Goal: Navigation & Orientation: Find specific page/section

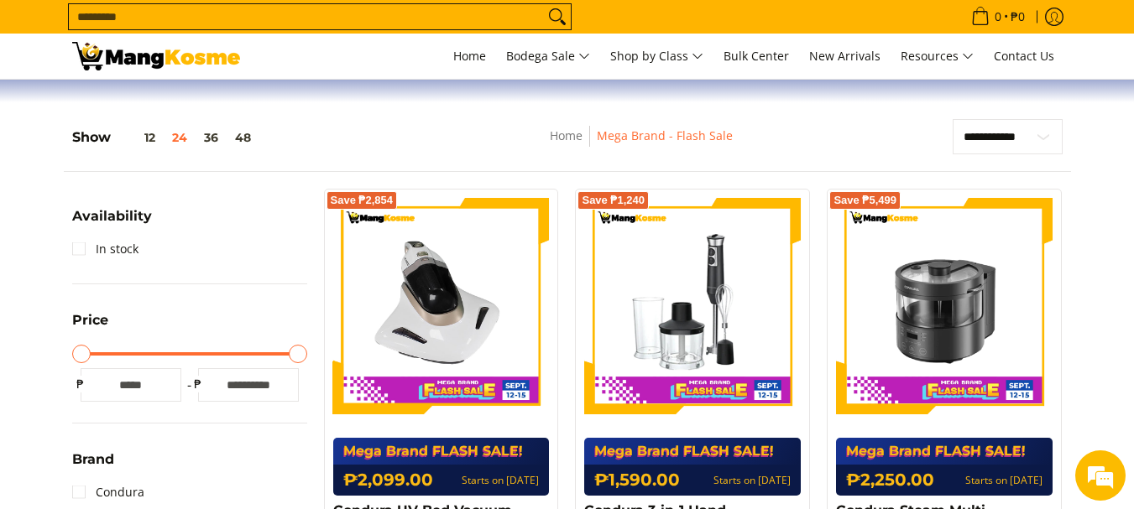
scroll to position [252, 0]
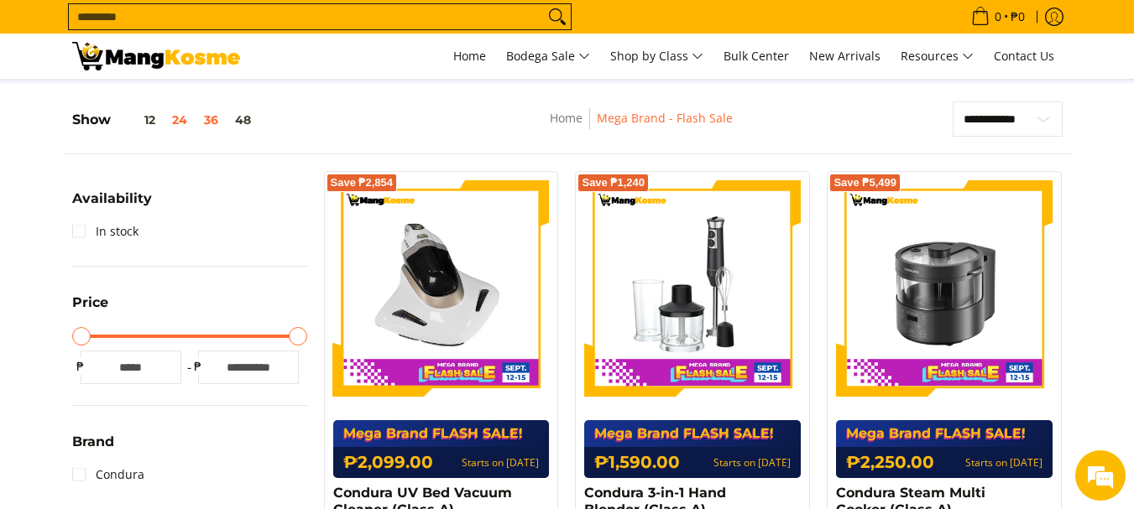
click at [209, 123] on button "36" at bounding box center [211, 119] width 31 height 13
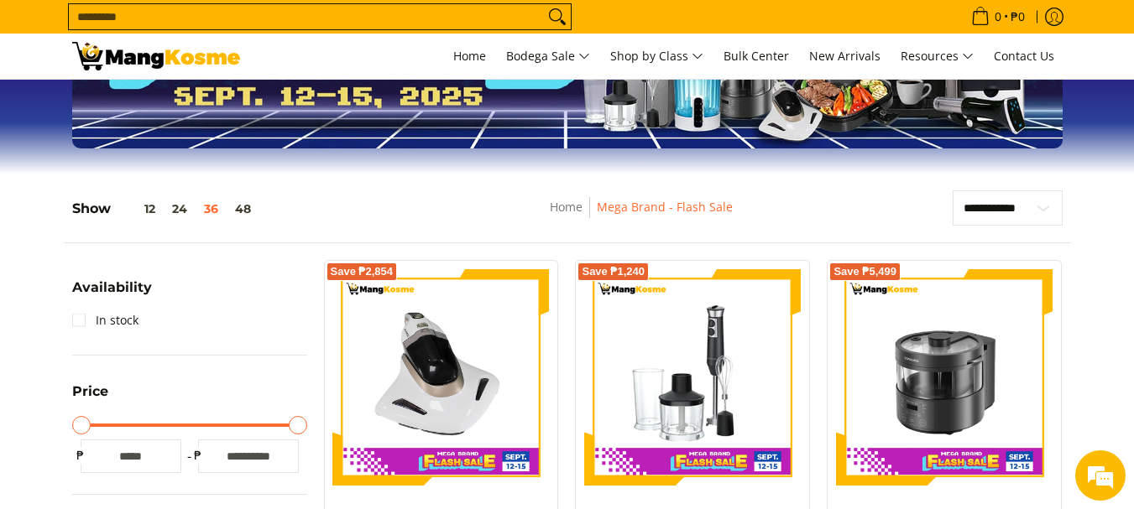
scroll to position [168, 0]
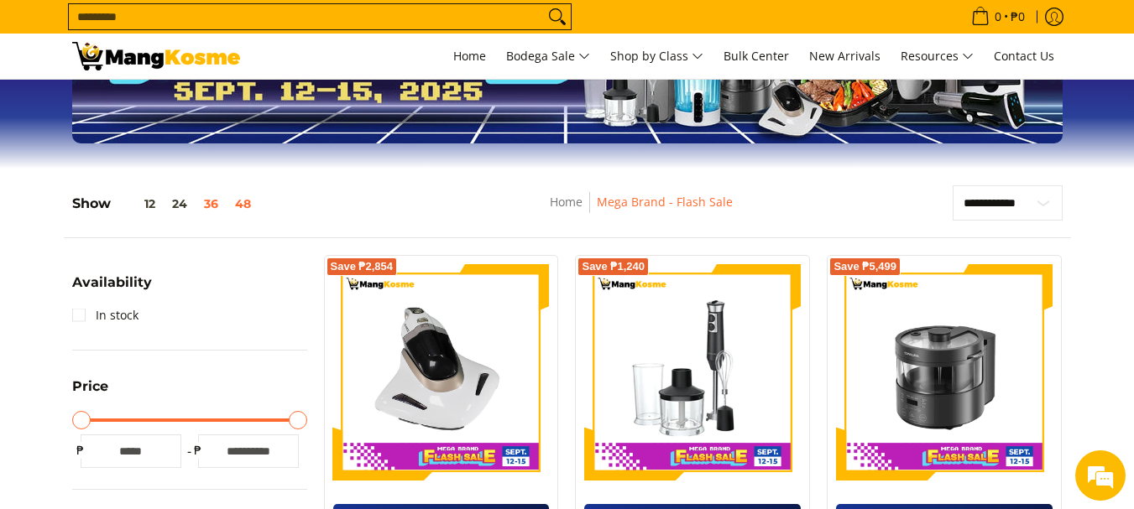
click at [237, 202] on button "48" at bounding box center [243, 203] width 33 height 13
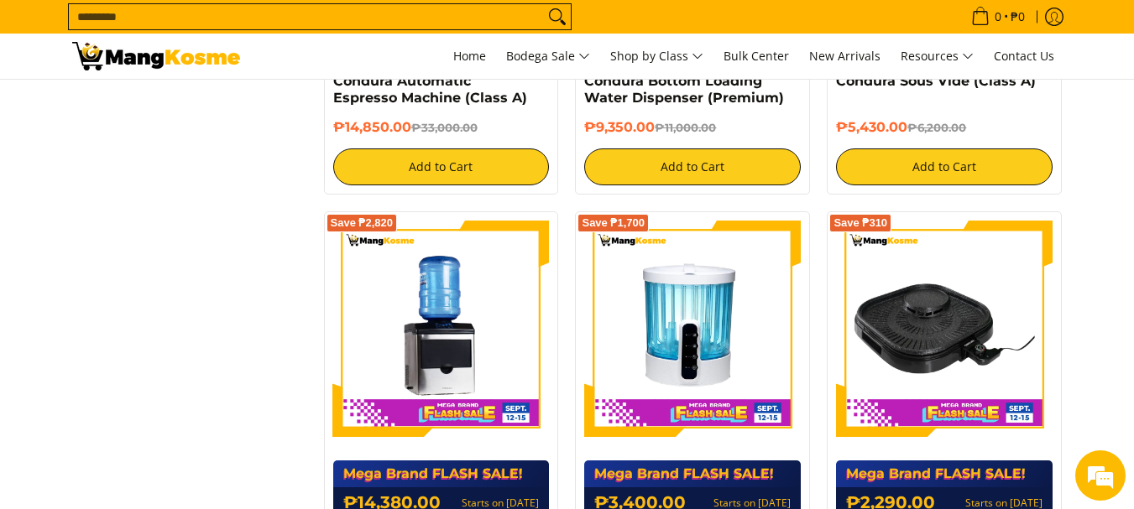
scroll to position [1113, 0]
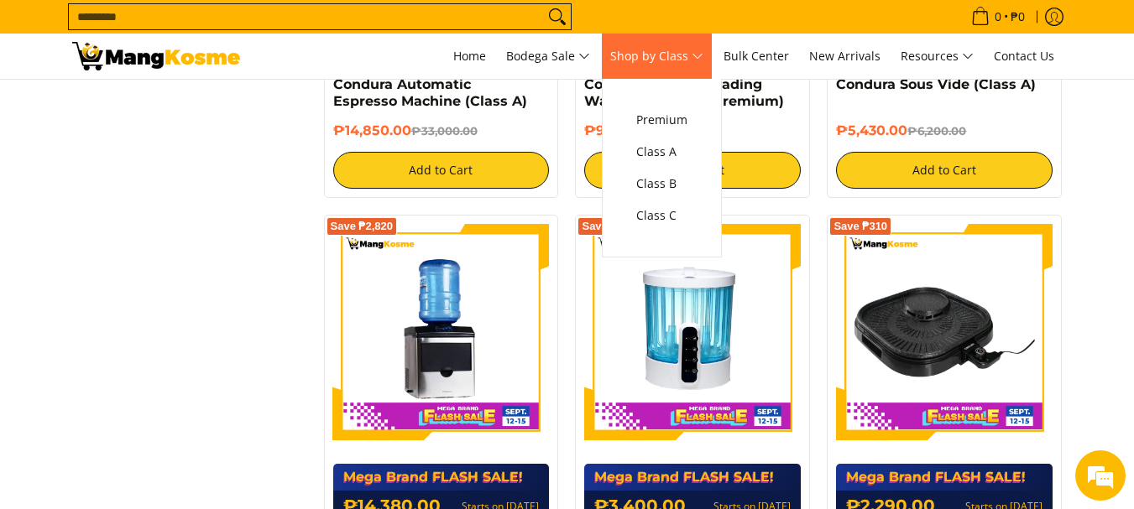
click at [686, 53] on span "Shop by Class" at bounding box center [656, 56] width 93 height 21
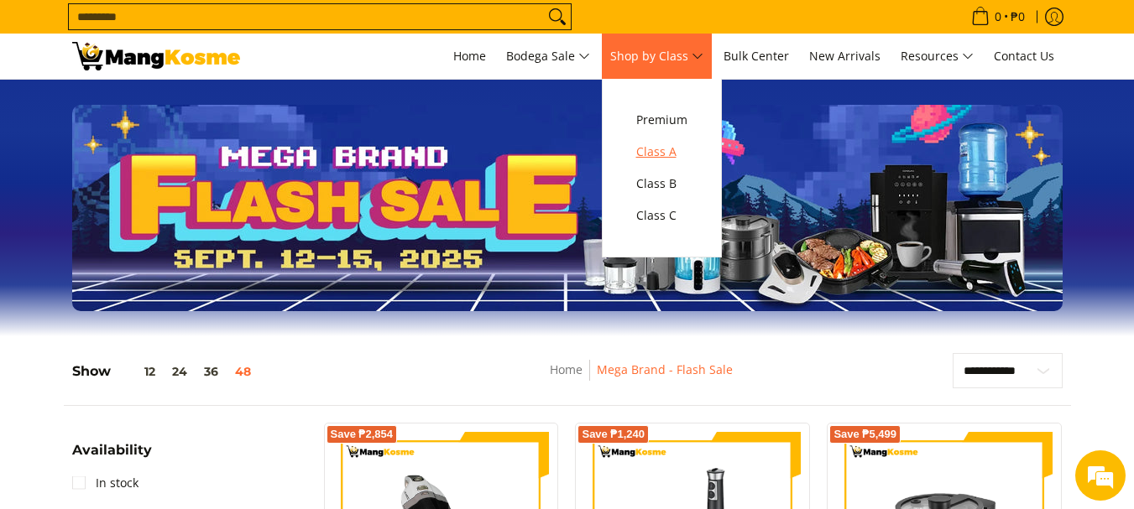
click at [669, 154] on span "Class A" at bounding box center [661, 152] width 51 height 21
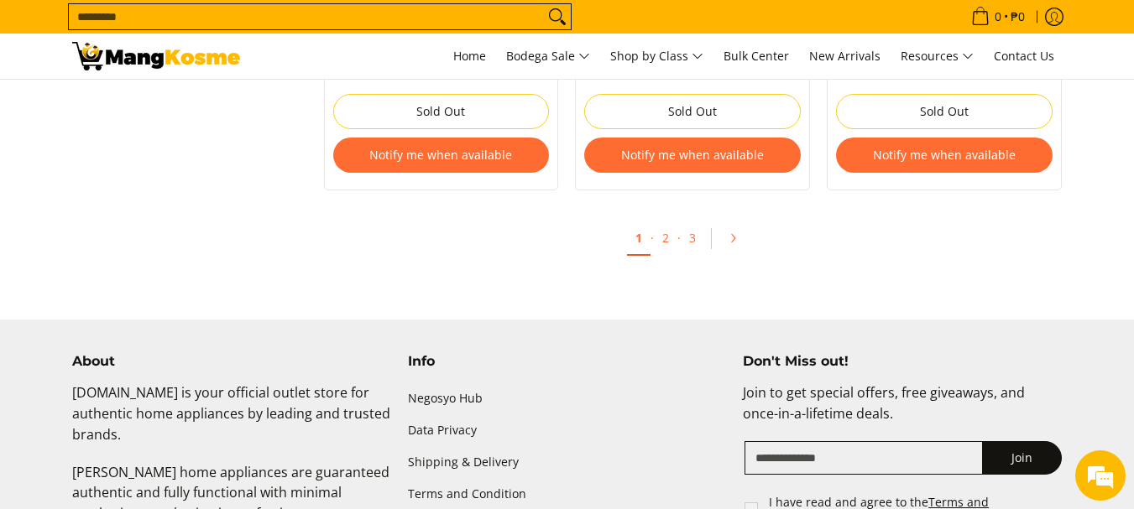
scroll to position [7049, 0]
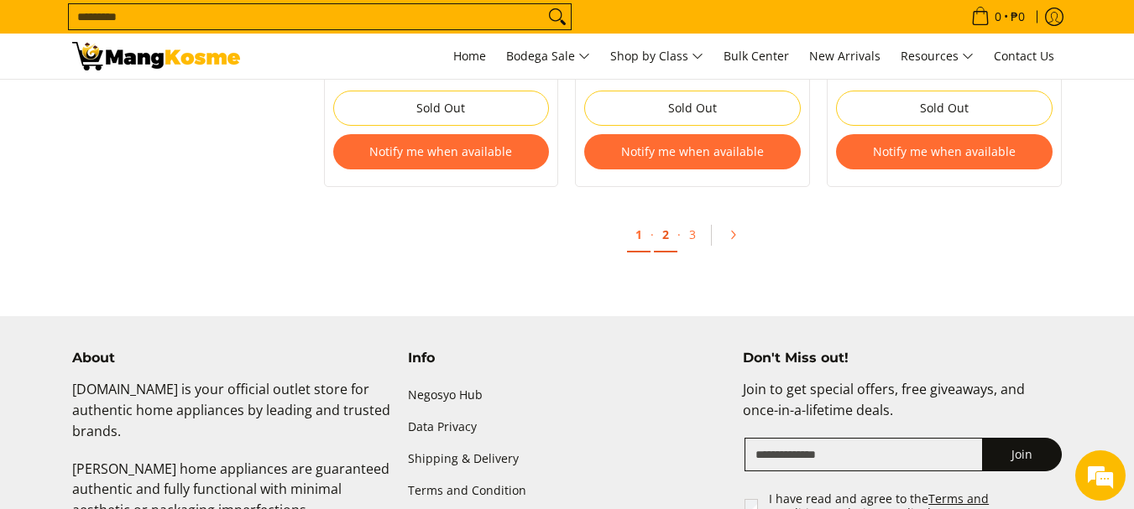
click at [667, 239] on link "2" at bounding box center [665, 235] width 23 height 34
